Goal: Task Accomplishment & Management: Manage account settings

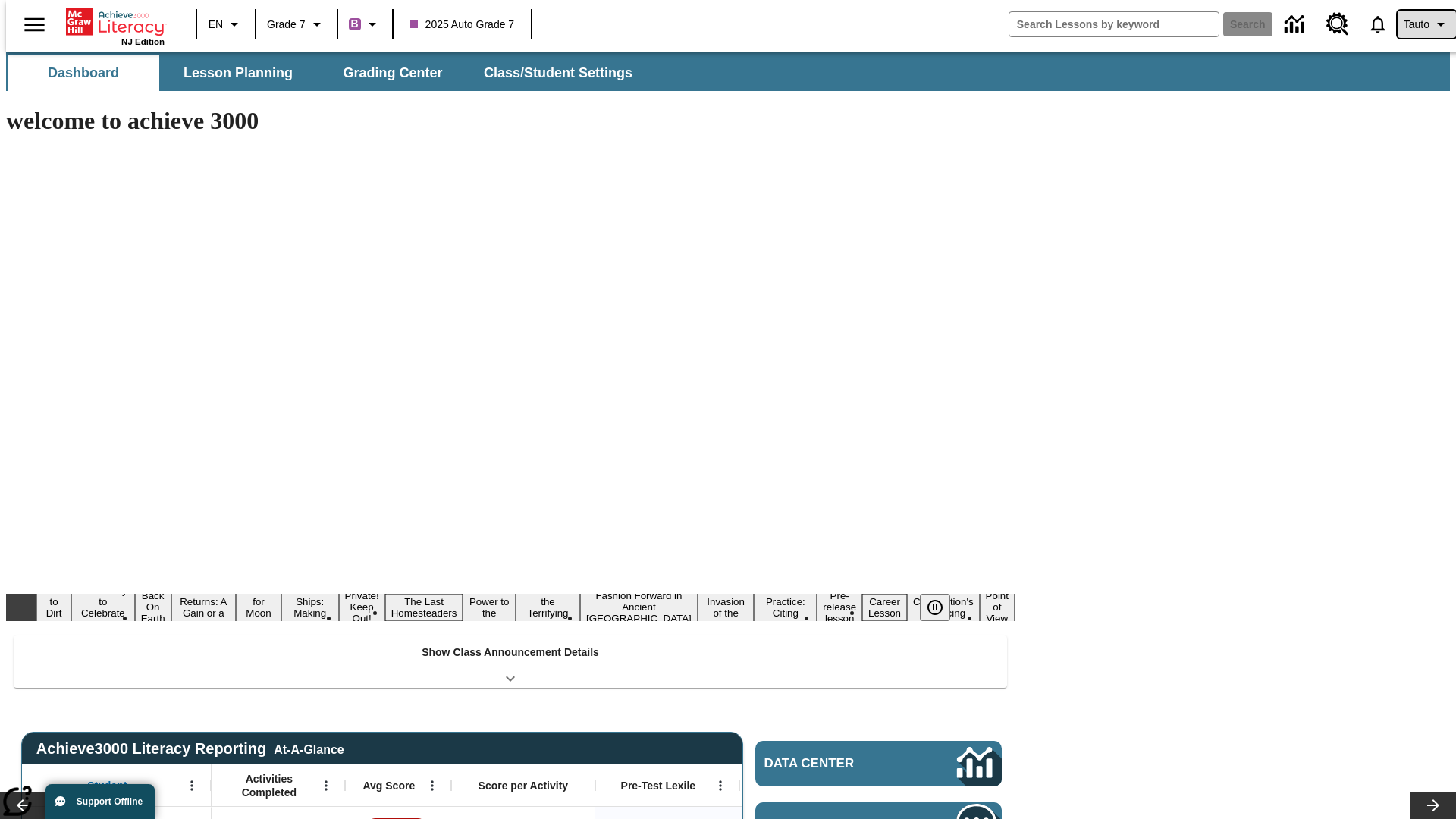
click at [1419, 24] on span "Tauto" at bounding box center [1416, 24] width 26 height 16
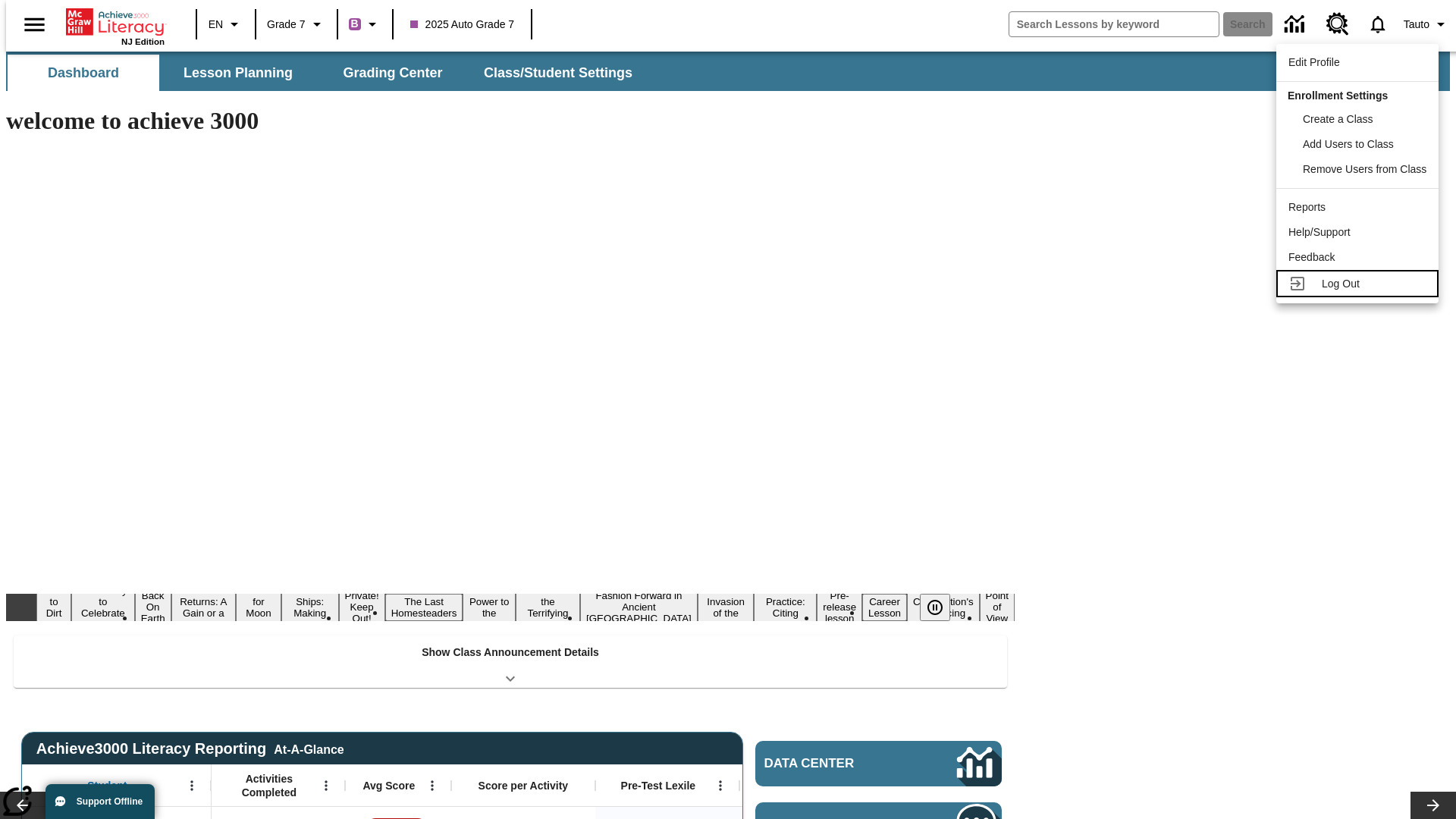
click at [1360, 284] on span "Log Out" at bounding box center [1341, 284] width 38 height 12
